Goal: Transaction & Acquisition: Purchase product/service

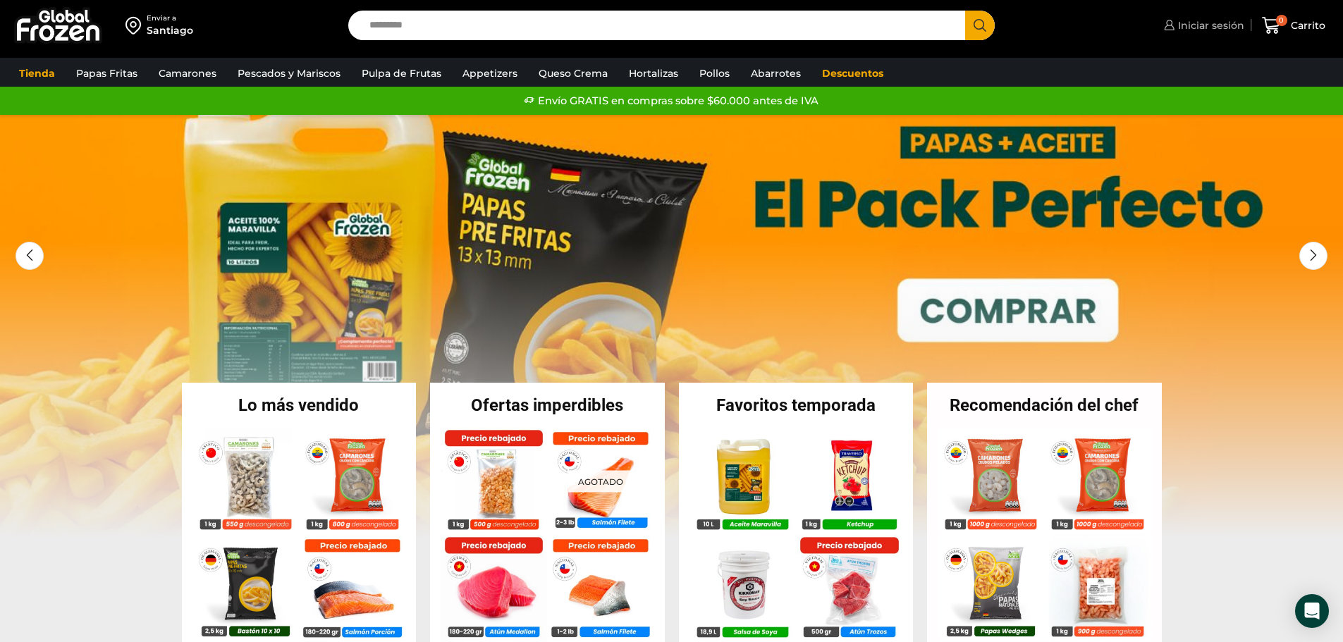
click at [1219, 29] on span "Iniciar sesión" at bounding box center [1209, 25] width 70 height 14
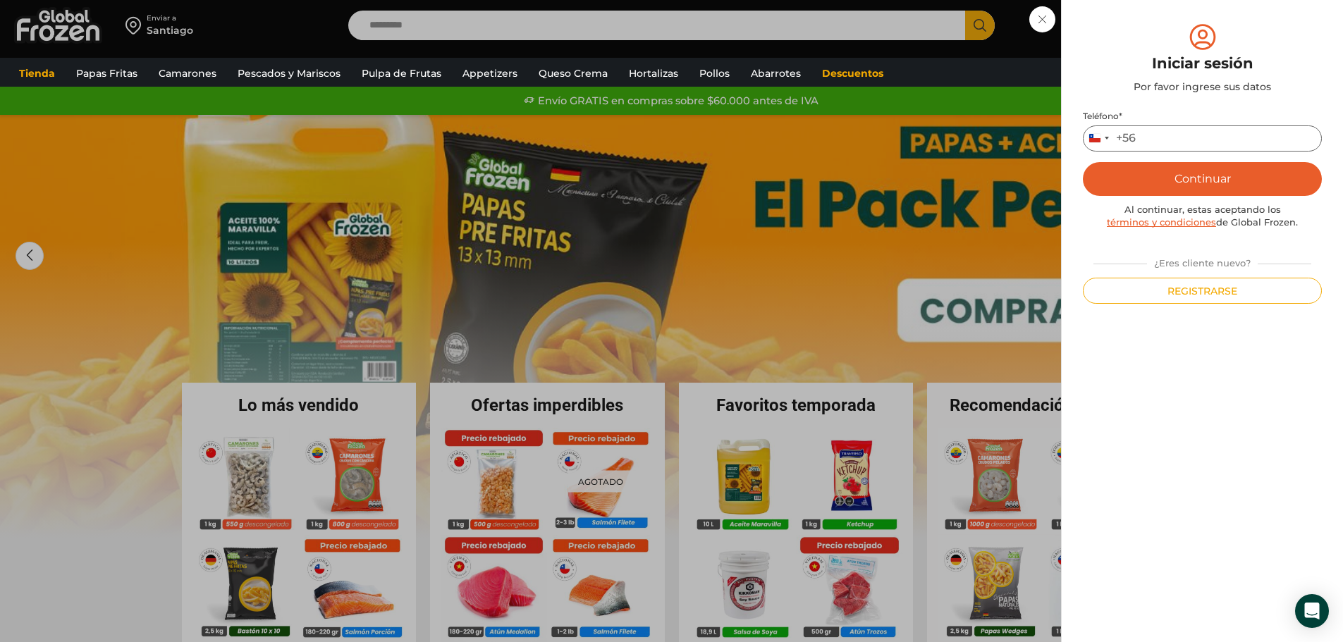
click at [1193, 139] on input "Teléfono *" at bounding box center [1202, 138] width 239 height 26
type input "*********"
click at [1213, 178] on button "Continuar" at bounding box center [1202, 179] width 239 height 34
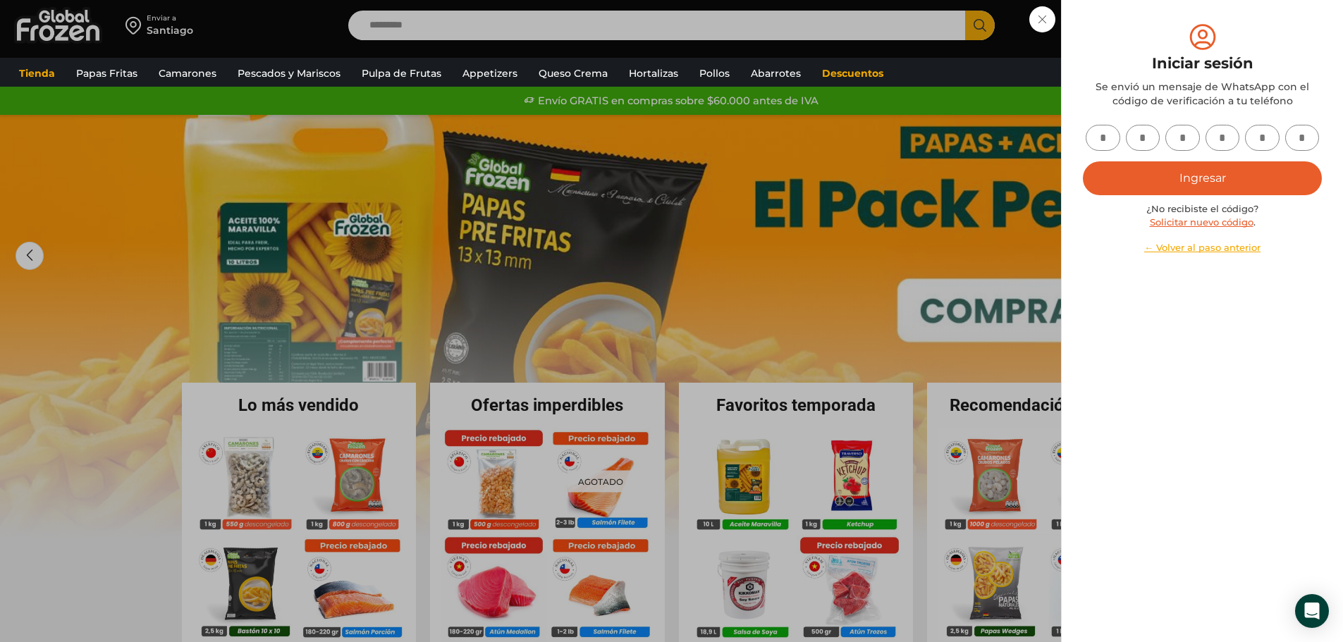
click at [1107, 139] on input "text" at bounding box center [1102, 138] width 35 height 26
type input "*"
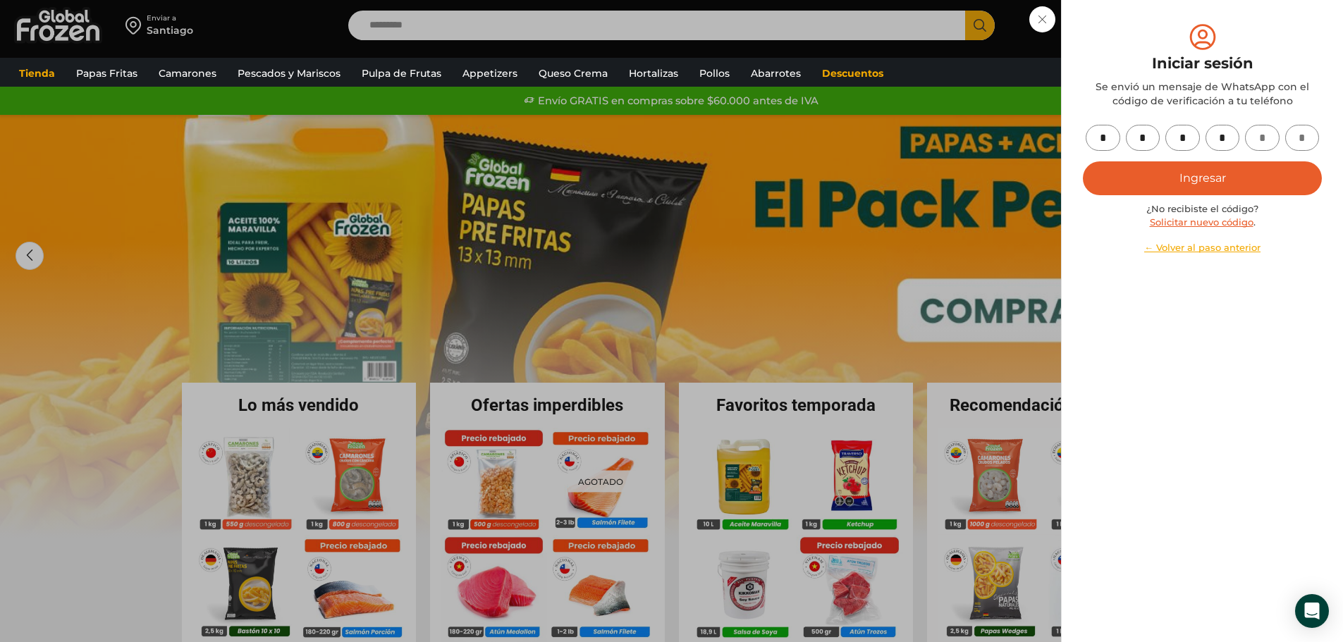
type input "*"
click at [1214, 166] on button "Ingresar" at bounding box center [1202, 178] width 239 height 34
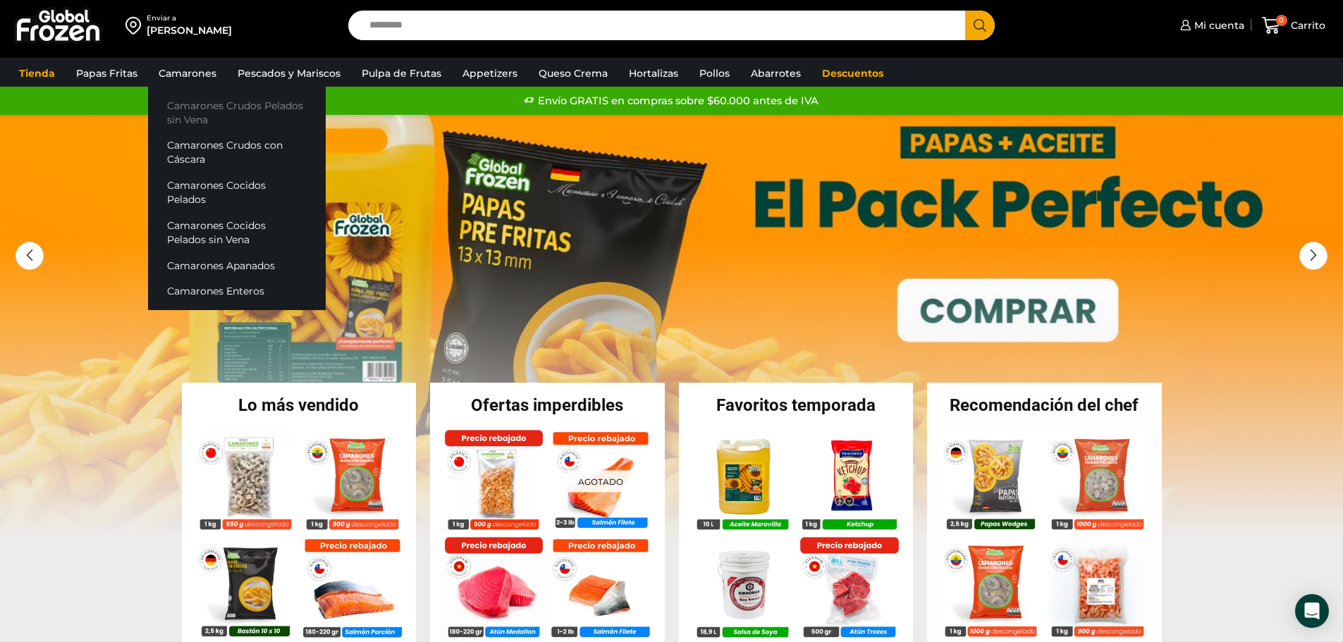
click at [192, 114] on link "Camarones Crudos Pelados sin Vena" at bounding box center [237, 112] width 178 height 40
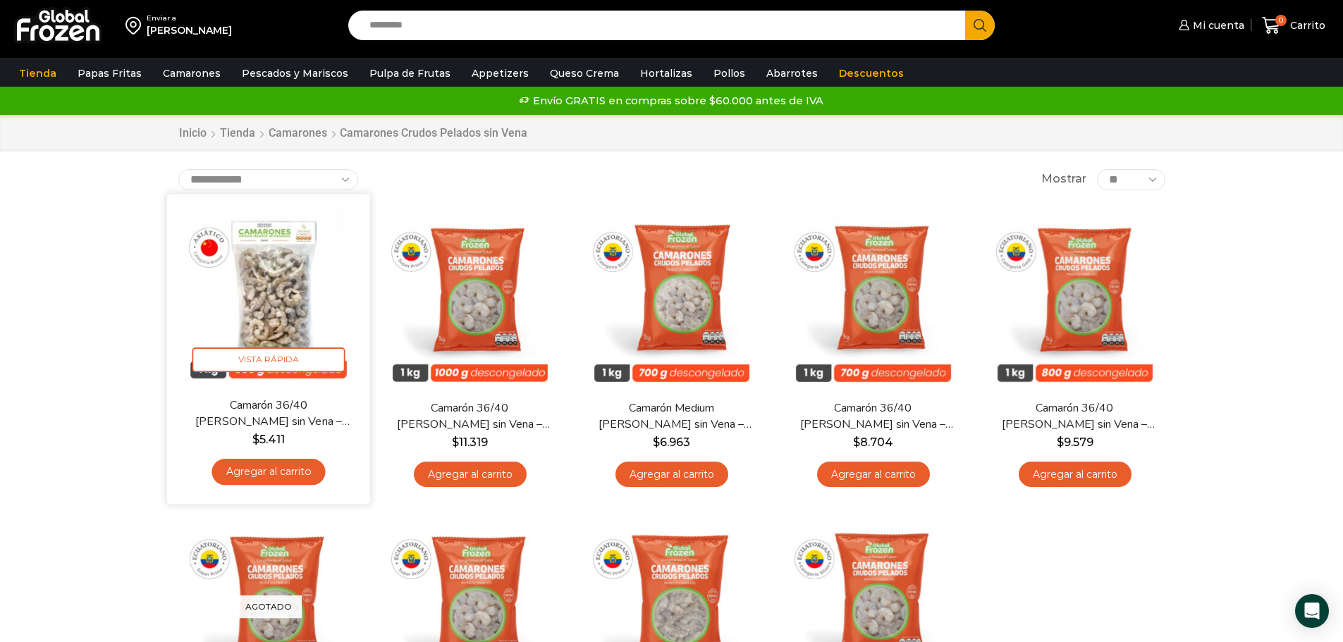
click at [266, 469] on link "Agregar al carrito" at bounding box center [267, 472] width 113 height 26
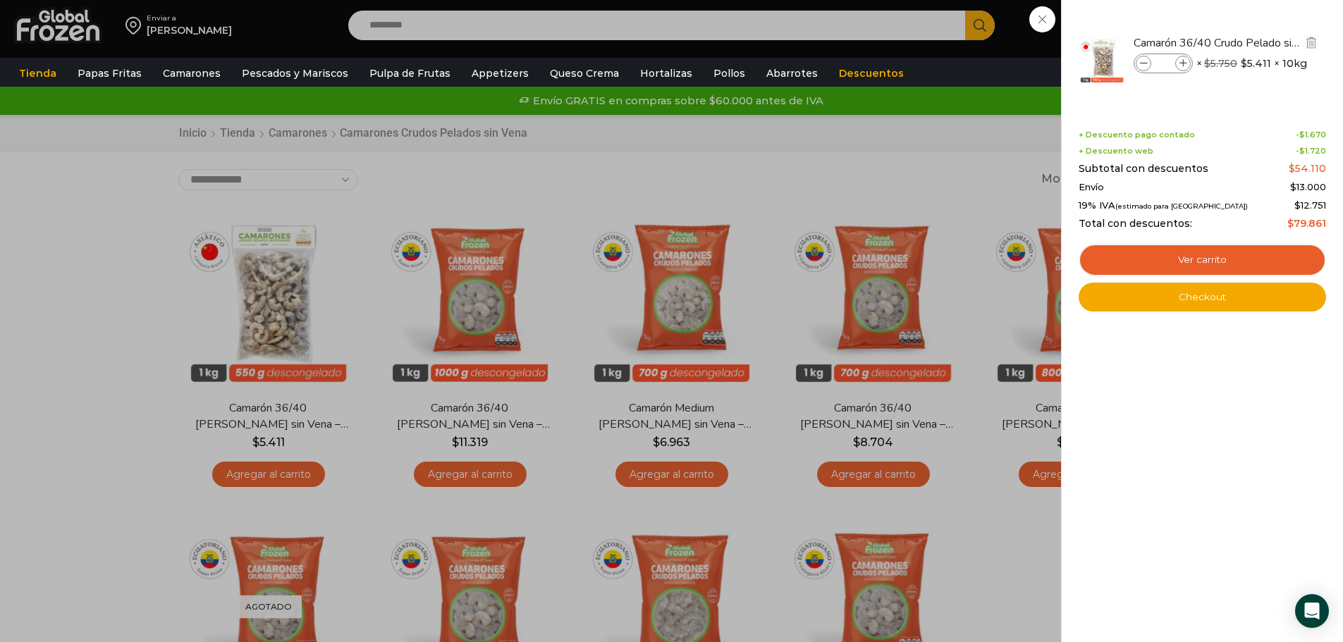
click at [1182, 63] on icon at bounding box center [1183, 64] width 8 height 8
type input "*"
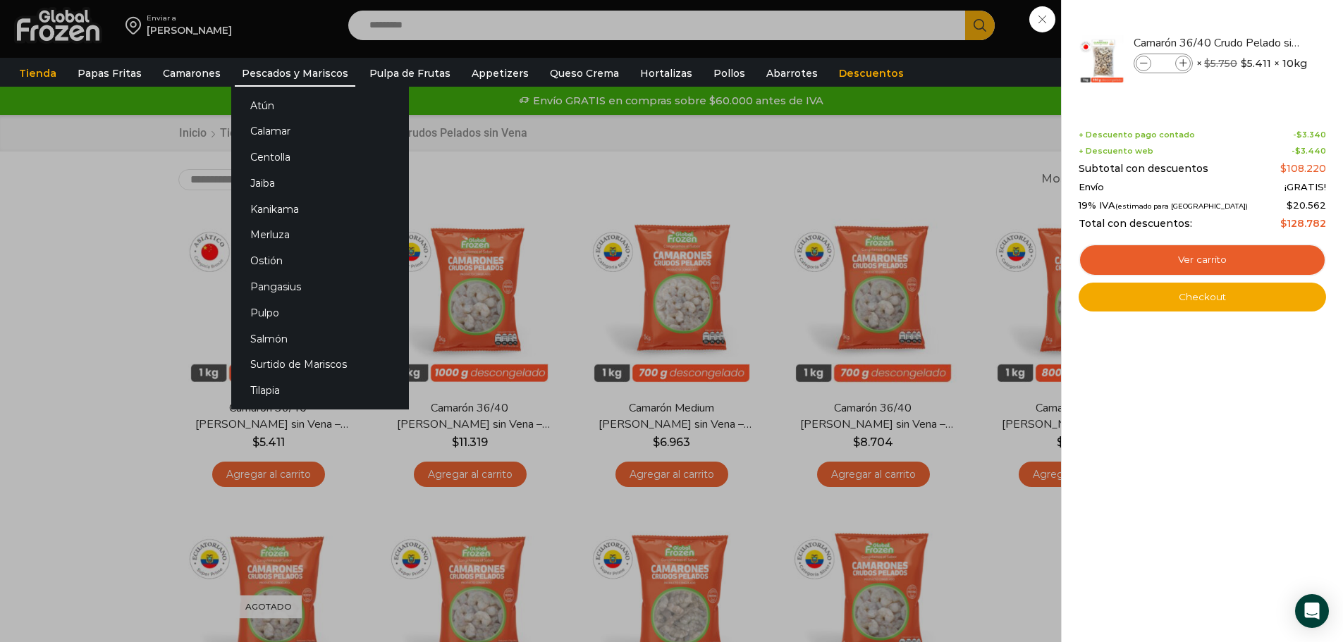
click at [292, 66] on link "Pescados y Mariscos" at bounding box center [295, 73] width 121 height 27
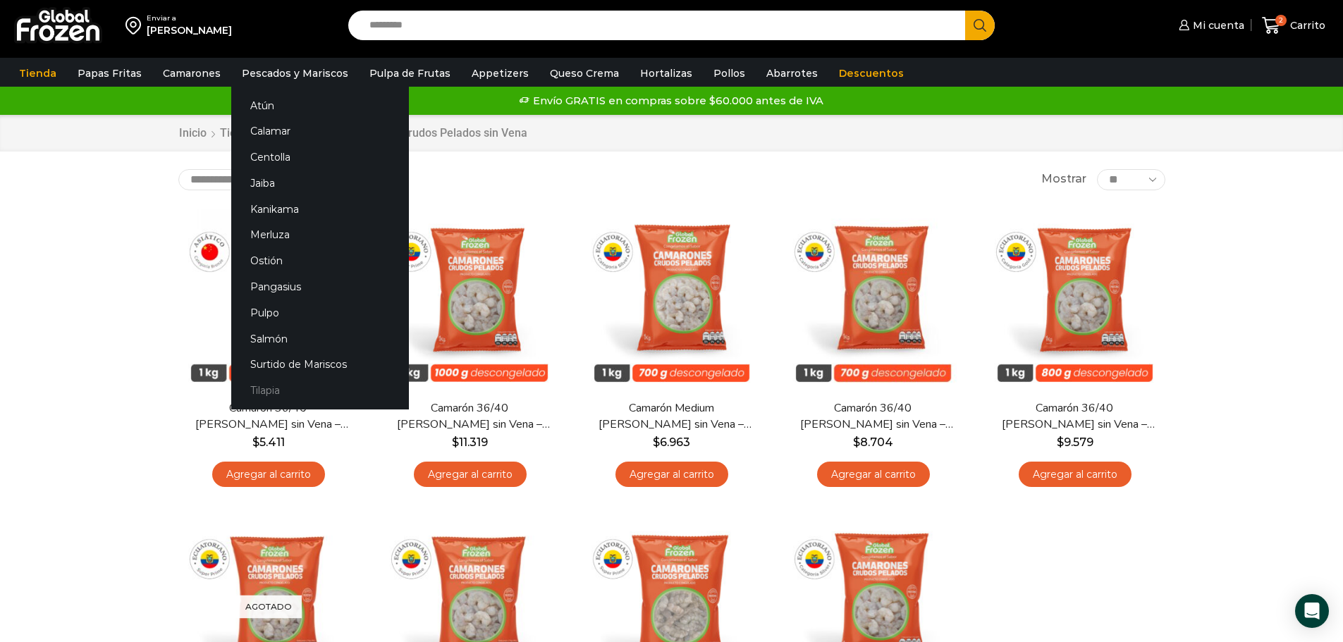
click at [288, 388] on link "Tilapia" at bounding box center [320, 391] width 178 height 26
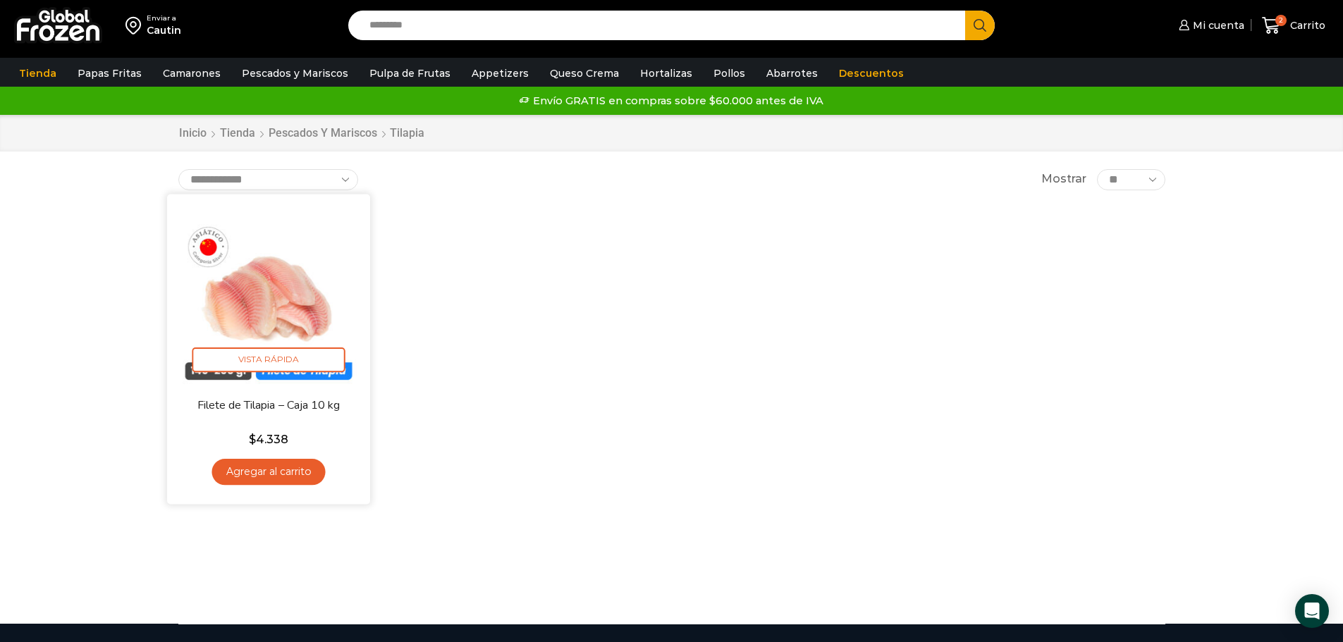
click at [267, 474] on link "Agregar al carrito" at bounding box center [267, 472] width 113 height 26
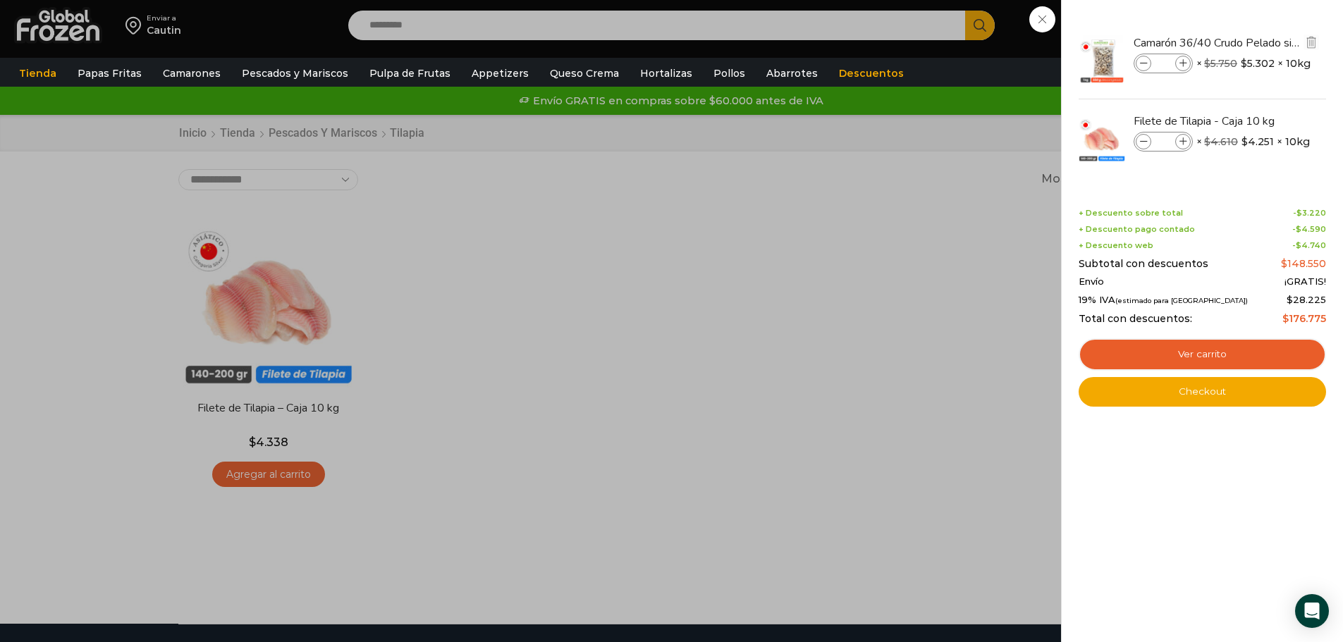
click at [1181, 63] on icon at bounding box center [1183, 64] width 8 height 8
type input "*"
click at [1204, 397] on link "Checkout" at bounding box center [1201, 392] width 247 height 30
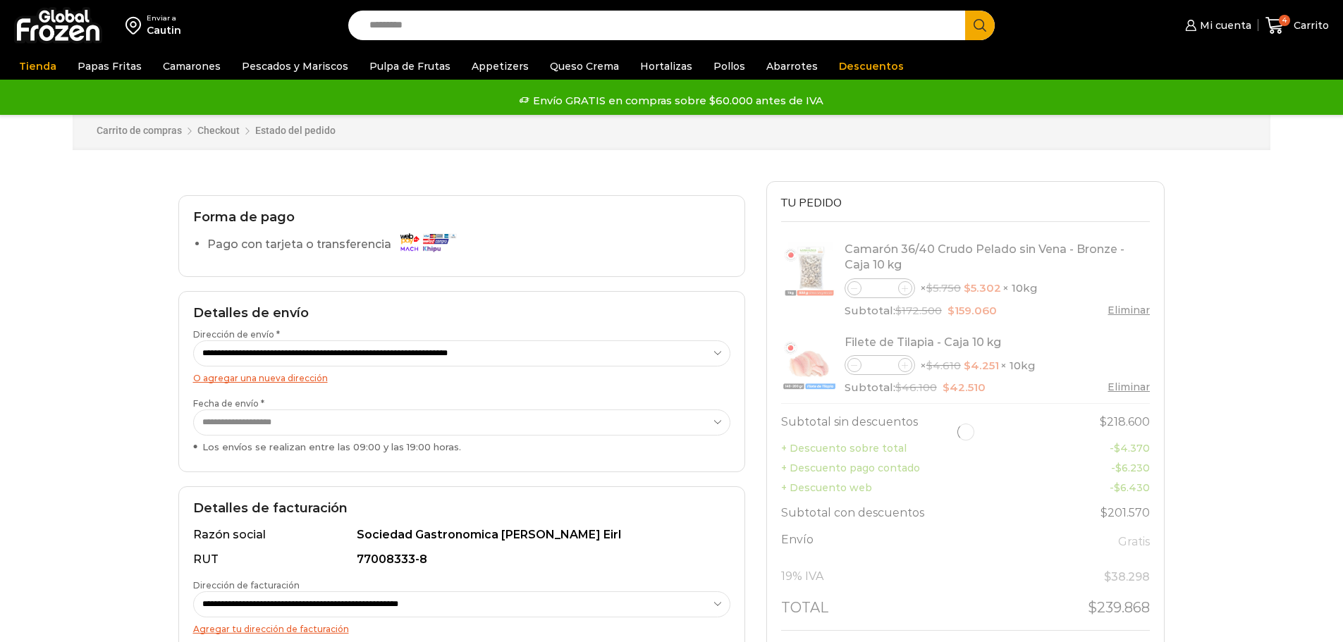
select select "*"
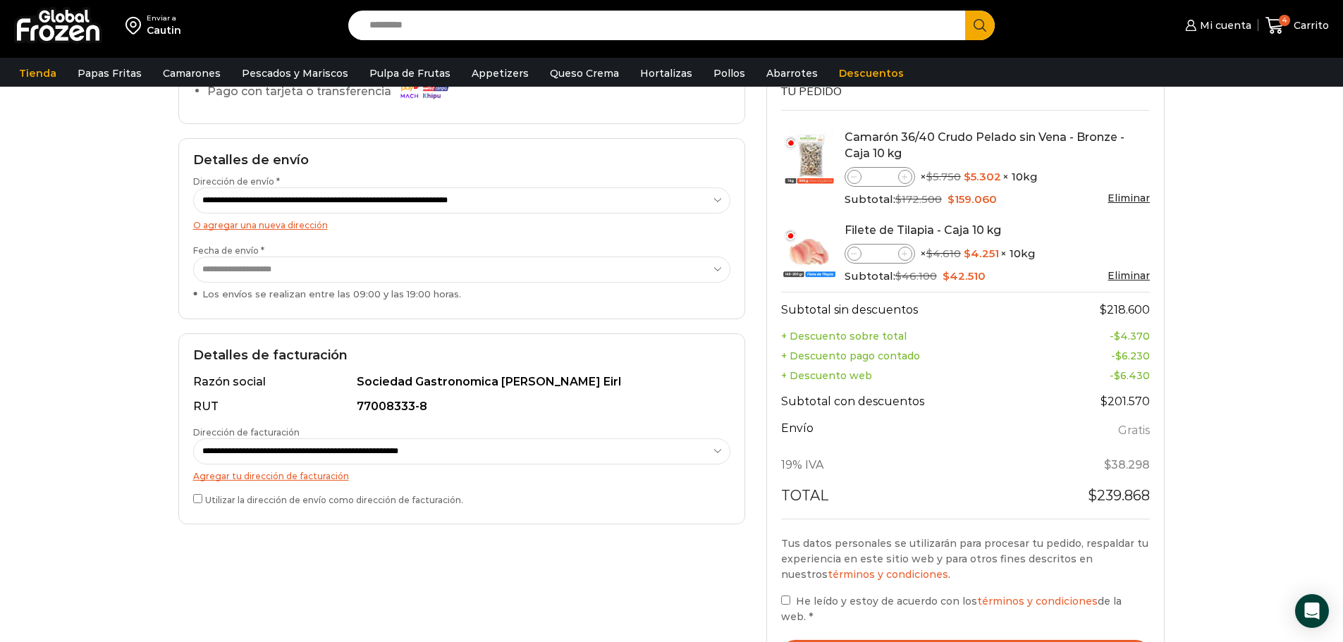
scroll to position [282, 0]
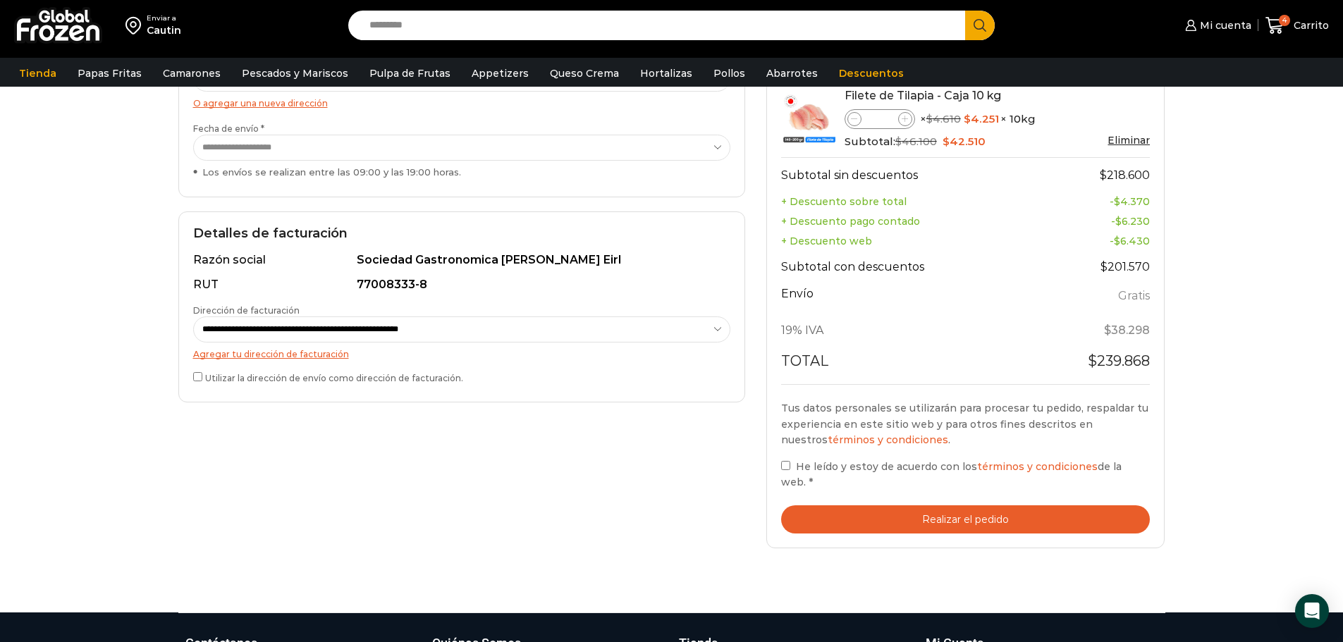
click at [951, 517] on button "Realizar el pedido" at bounding box center [965, 519] width 369 height 29
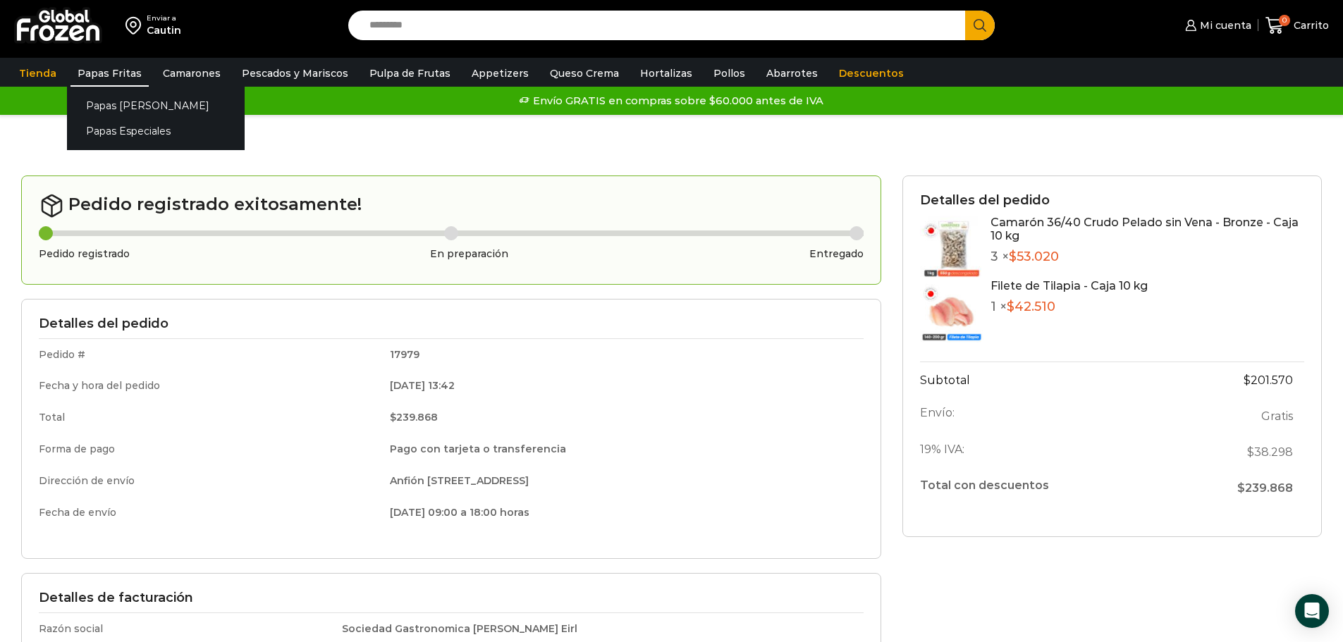
click at [92, 68] on link "Papas Fritas" at bounding box center [109, 73] width 78 height 27
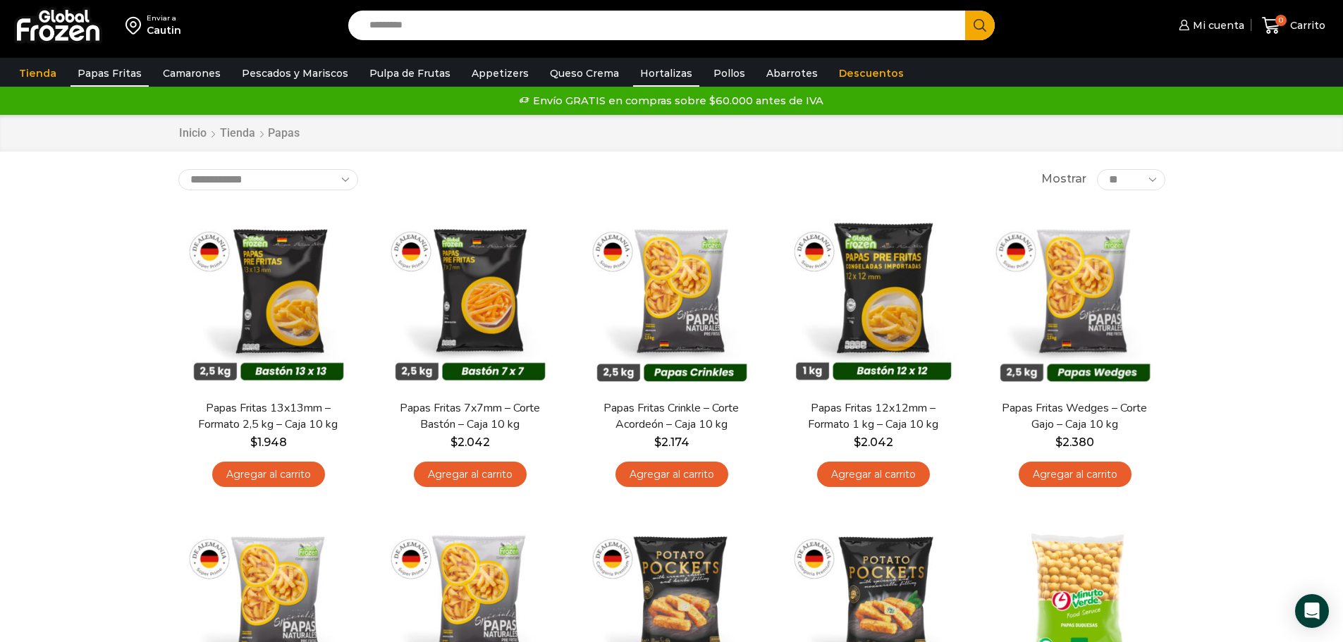
click at [646, 70] on link "Hortalizas" at bounding box center [666, 73] width 66 height 27
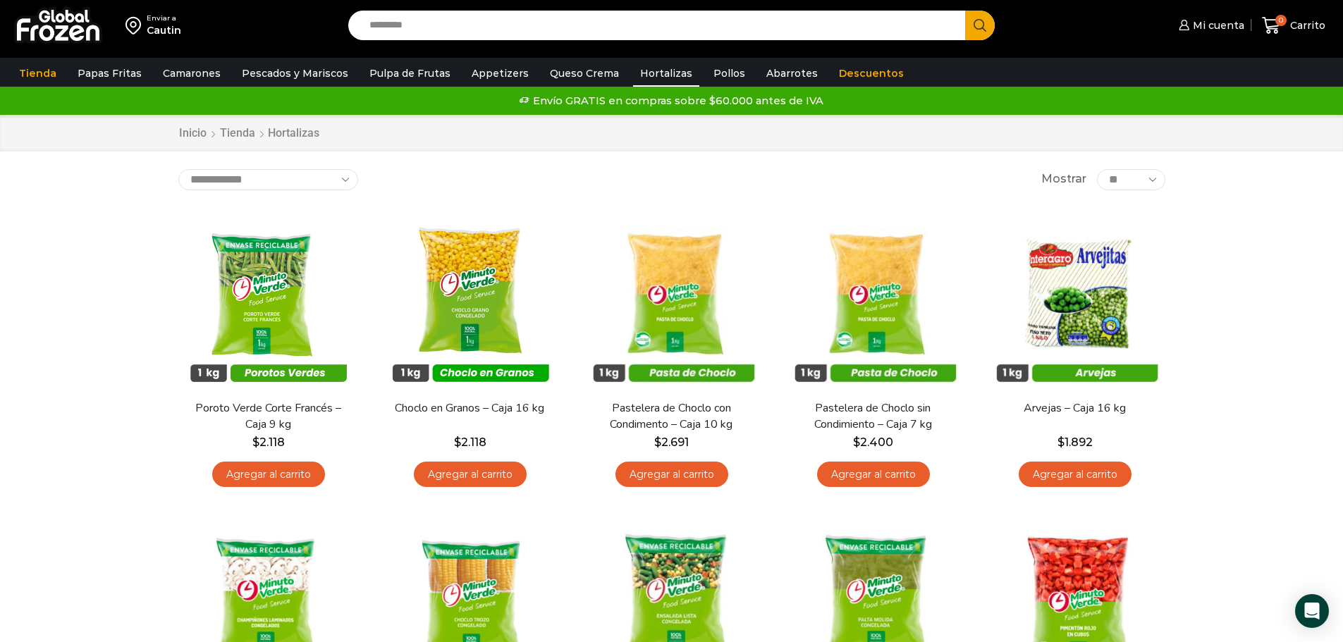
click at [18, 332] on div "Enviar a Cautin Search input Search Mi cuenta Mi perfil" at bounding box center [671, 619] width 1343 height 1239
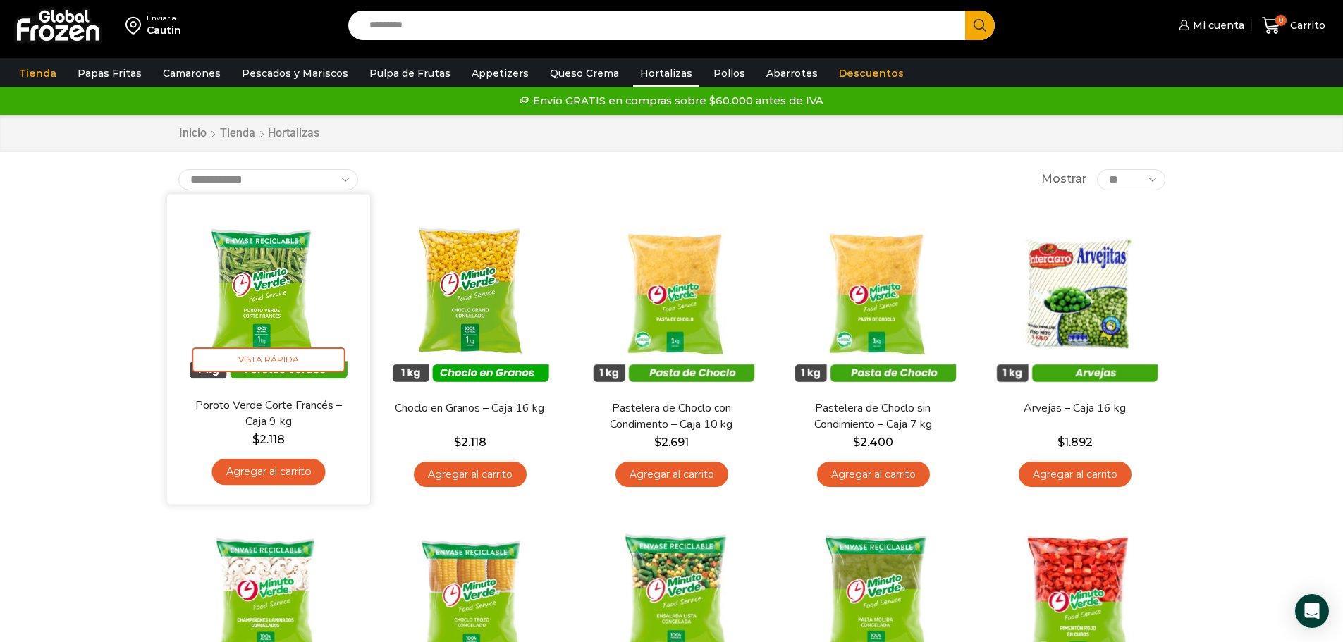
click at [254, 288] on img at bounding box center [269, 295] width 182 height 182
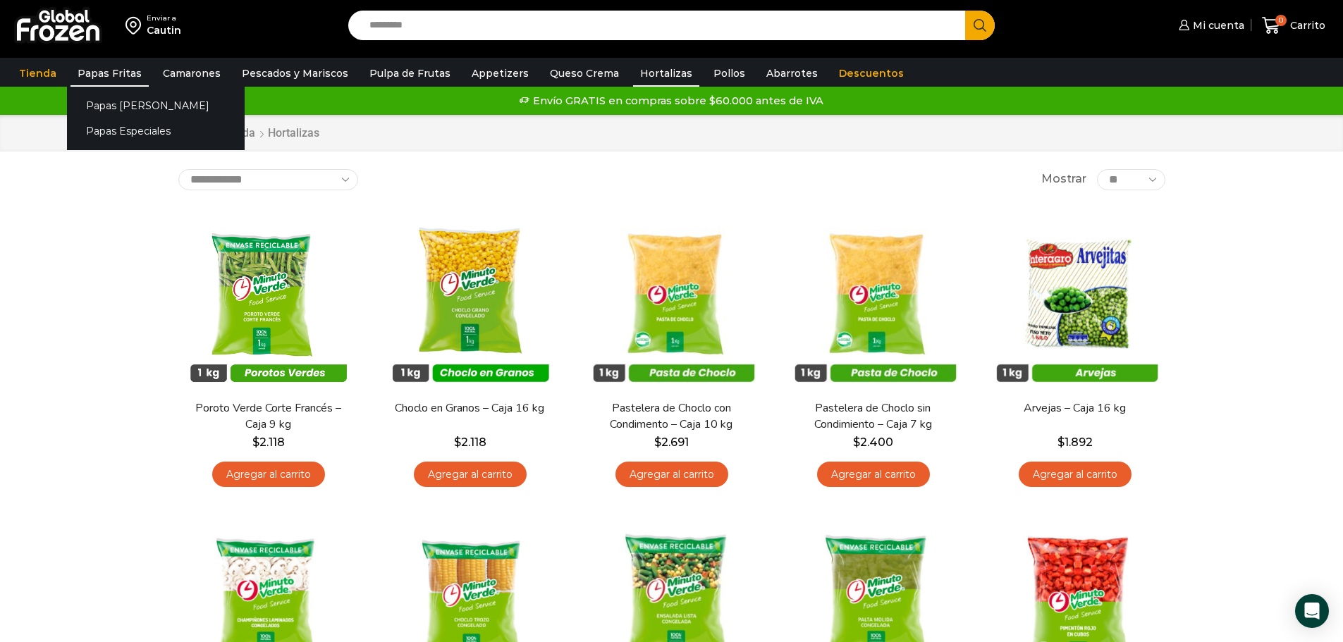
click at [111, 75] on link "Papas Fritas" at bounding box center [109, 73] width 78 height 27
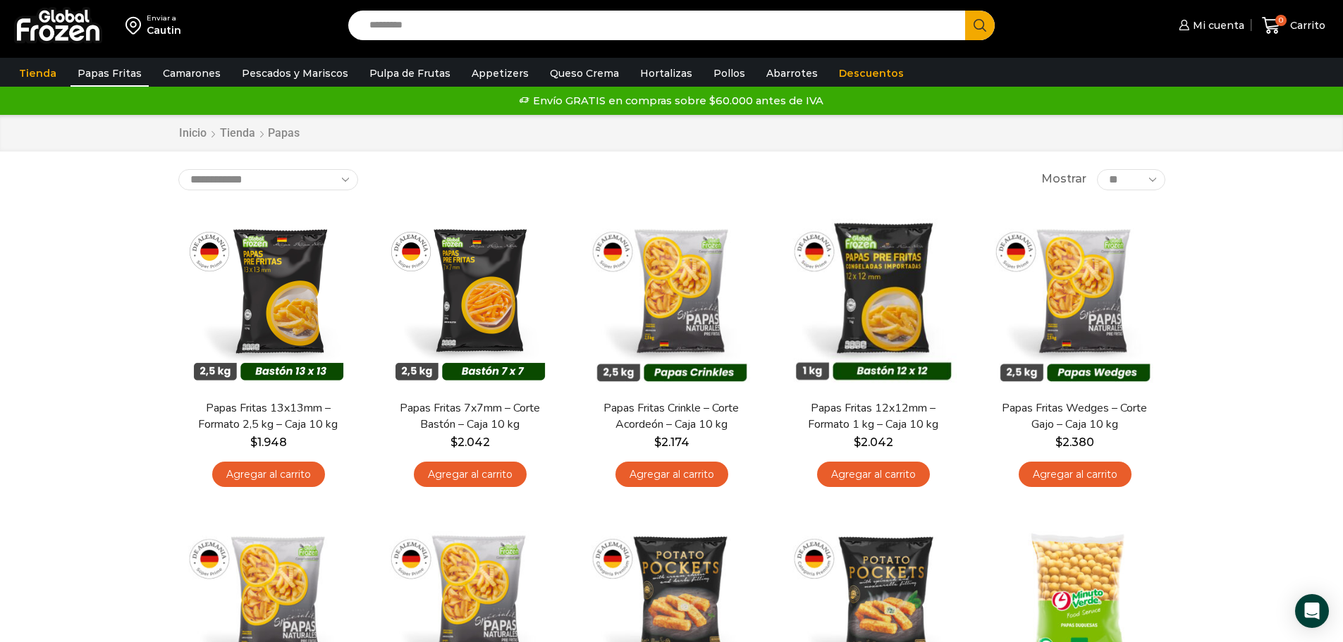
click at [30, 445] on div "Enviar a Cautin Search input Search Mi cuenta Mi perfil" at bounding box center [671, 619] width 1343 height 1239
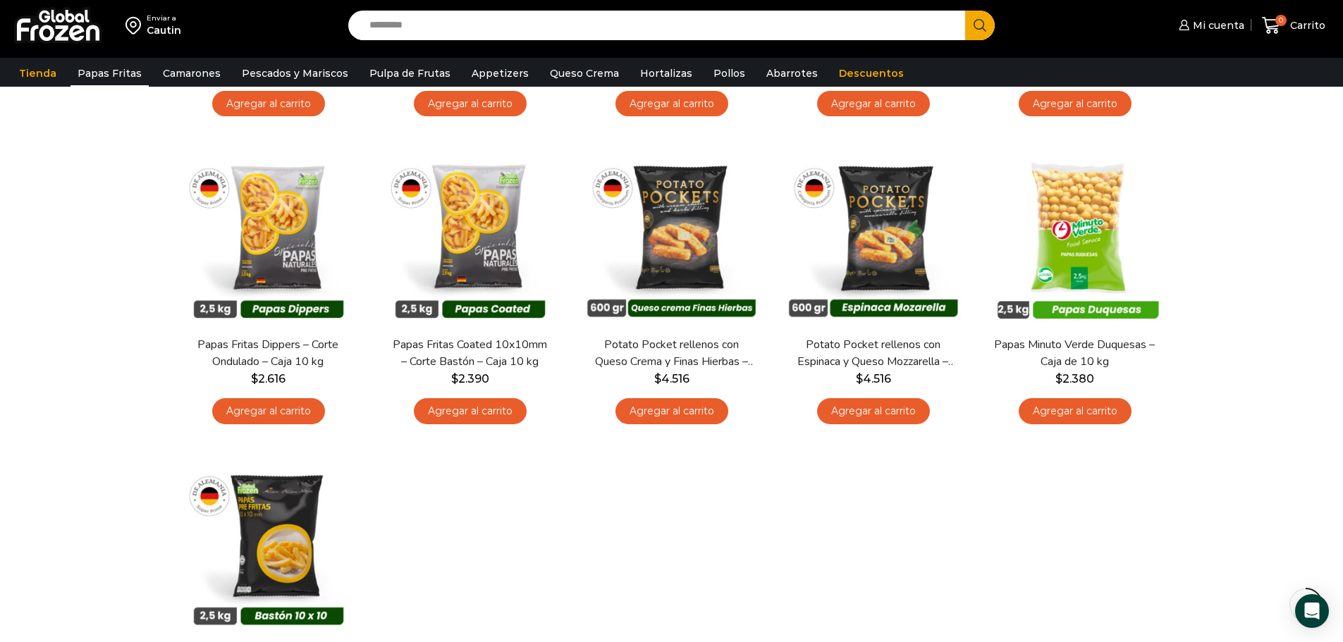
scroll to position [352, 0]
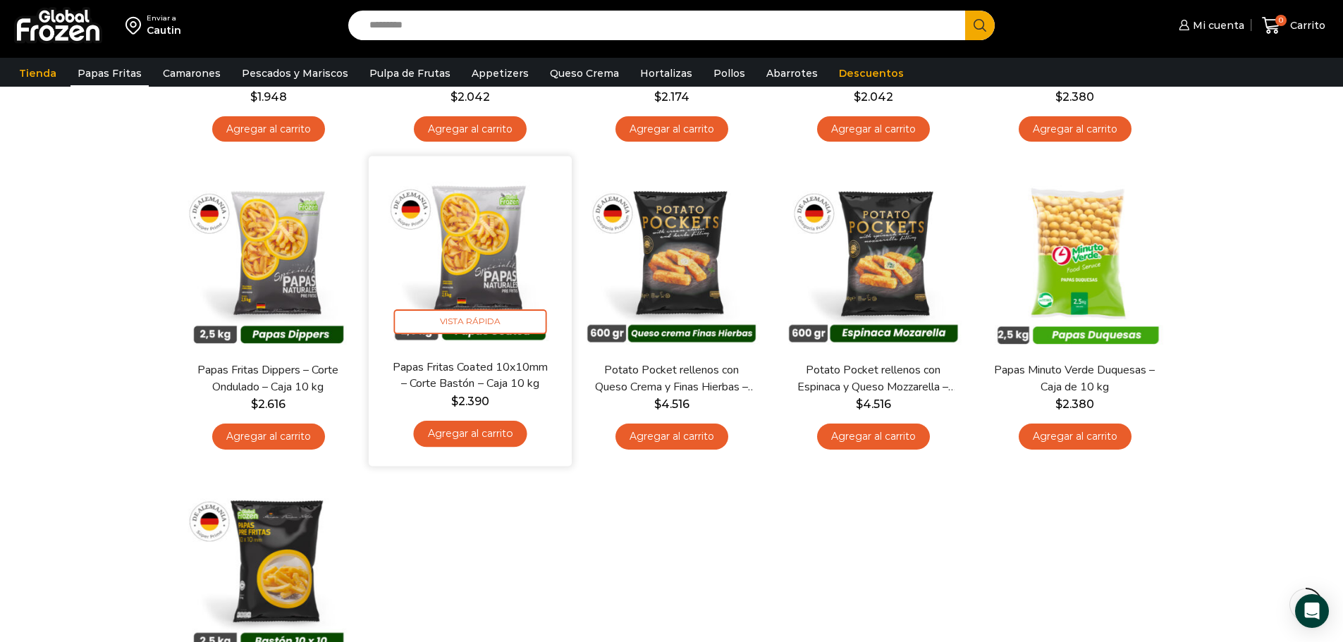
click at [482, 264] on img at bounding box center [470, 258] width 182 height 182
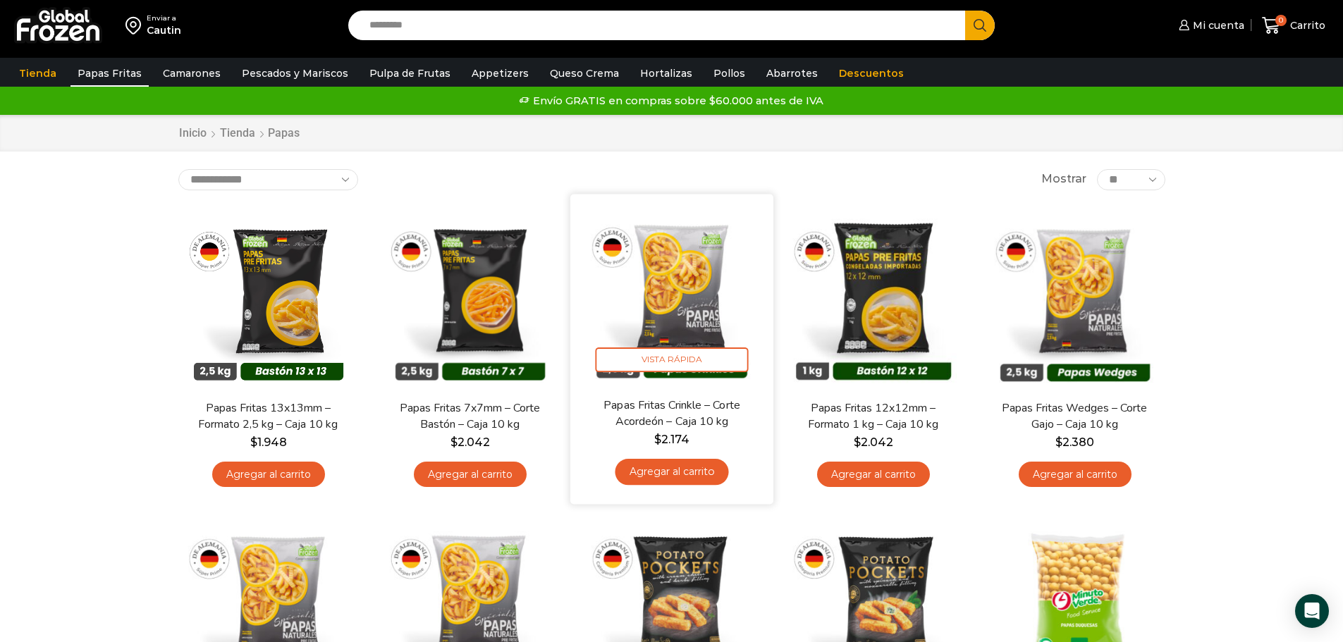
click at [698, 299] on img at bounding box center [672, 295] width 182 height 182
